Goal: Task Accomplishment & Management: Manage account settings

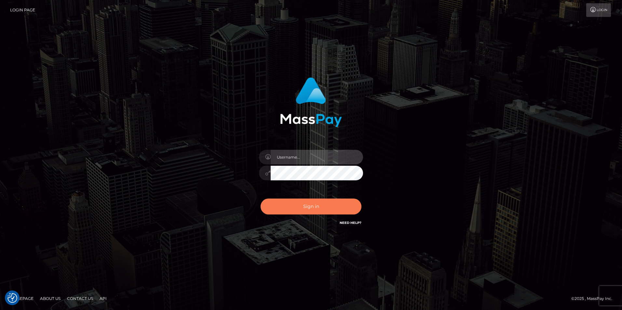
type input "Simone Hayward"
click at [330, 206] on button "Sign in" at bounding box center [311, 207] width 101 height 16
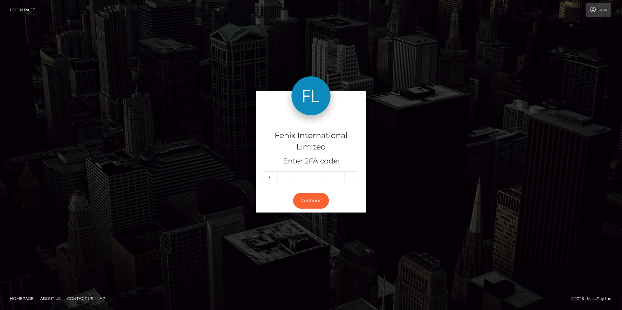
type input "1"
type input "9"
type input "0"
type input "2"
type input "0"
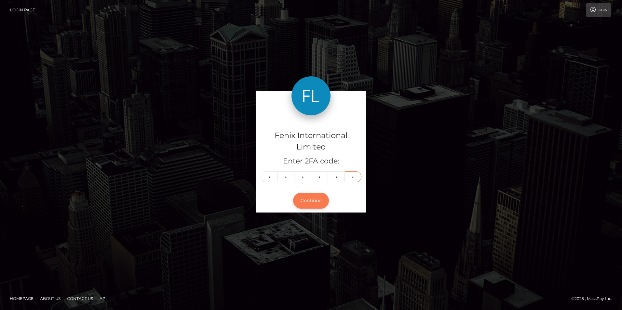
type input "9"
click at [311, 199] on button "Continue" at bounding box center [311, 201] width 36 height 16
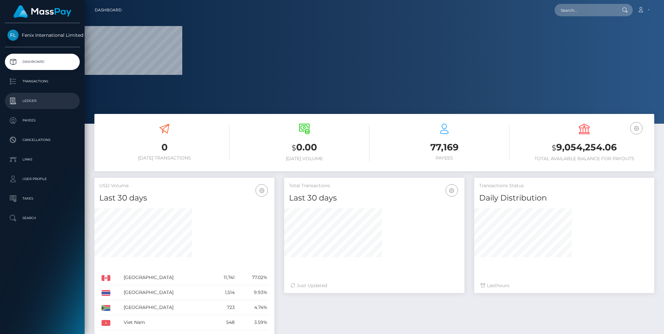
click at [34, 101] on p "Ledger" at bounding box center [42, 101] width 70 height 10
